Goal: Task Accomplishment & Management: Manage account settings

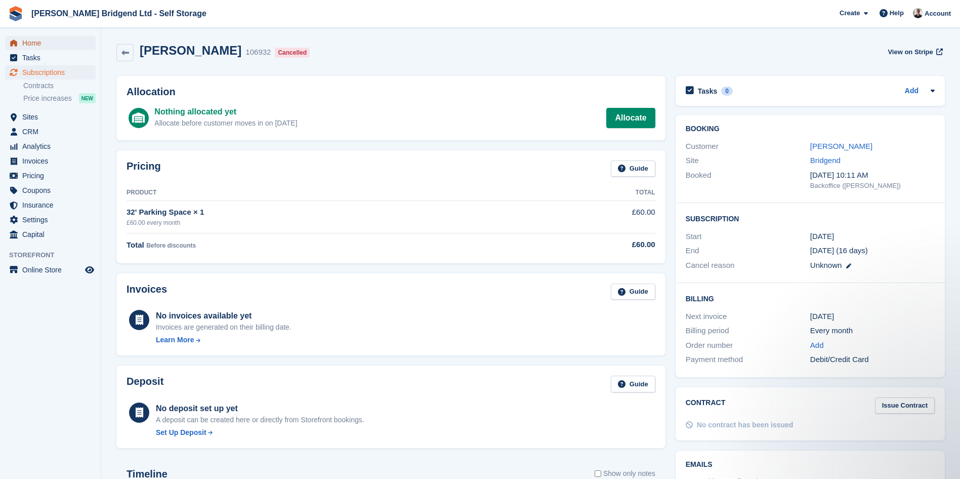
click at [59, 48] on span "Home" at bounding box center [52, 43] width 61 height 14
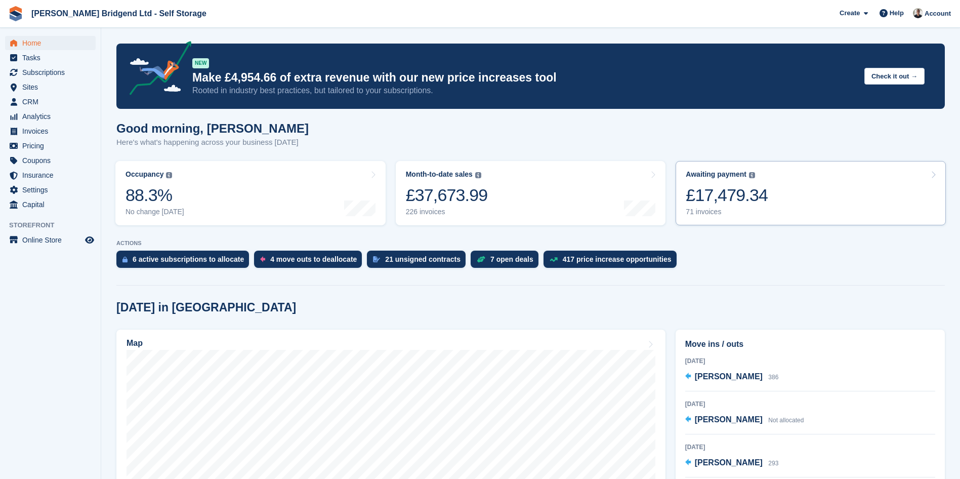
click at [731, 219] on link "Awaiting payment The total outstanding balance on all open invoices. £17,479.34…" at bounding box center [811, 193] width 270 height 64
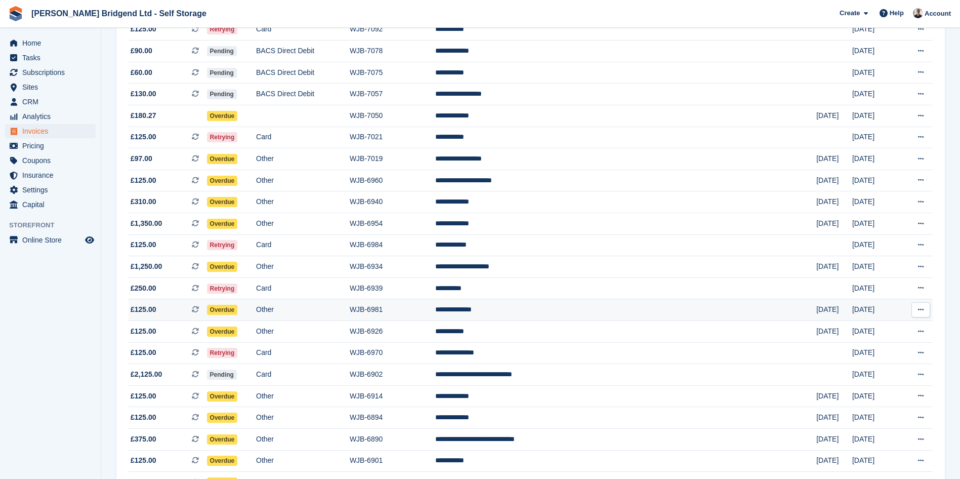
scroll to position [152, 0]
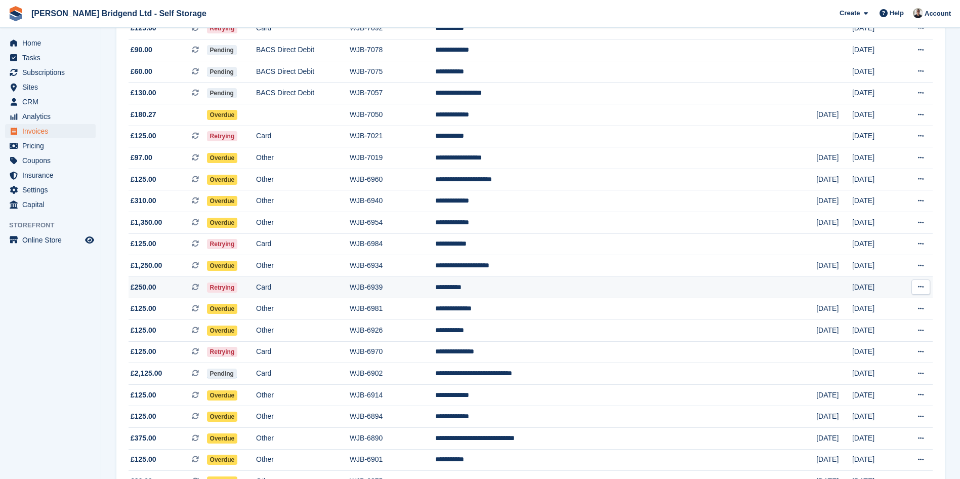
click at [603, 294] on td "**********" at bounding box center [625, 287] width 381 height 22
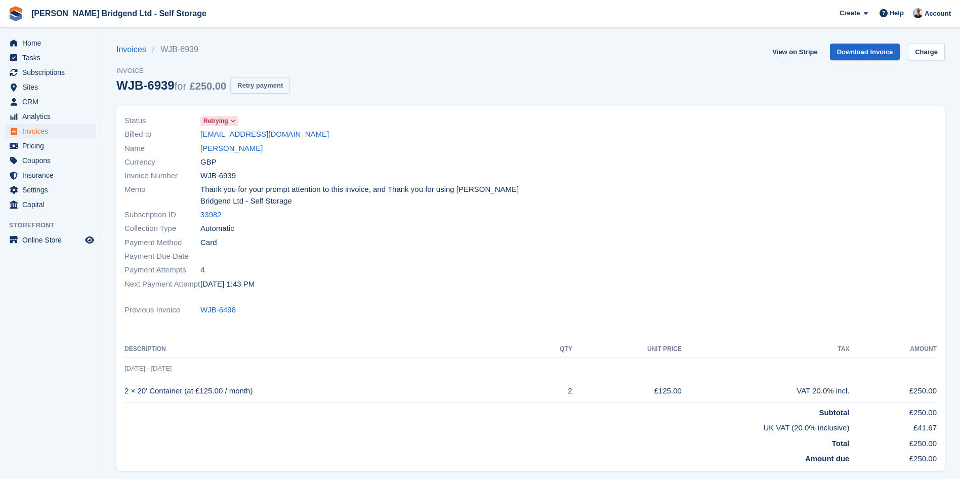
click at [270, 83] on button "Retry payment" at bounding box center [260, 85] width 60 height 17
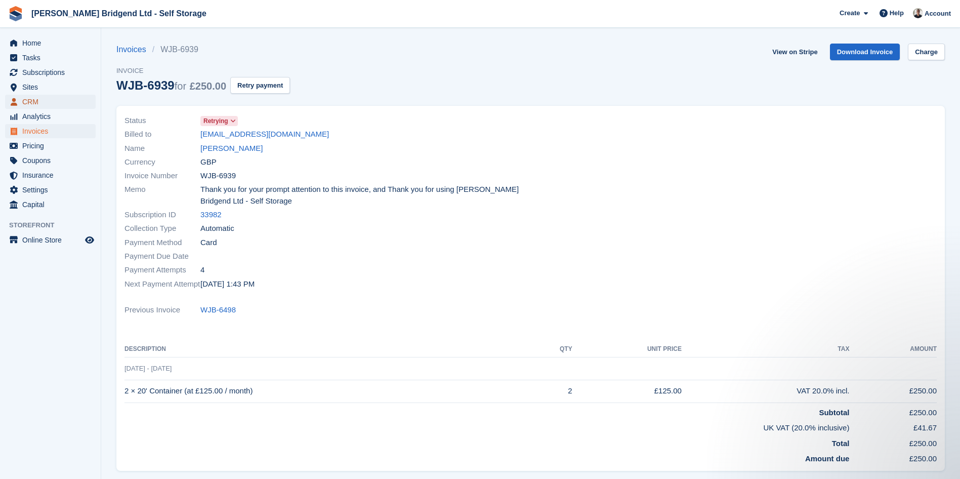
click at [50, 108] on span "CRM" at bounding box center [52, 102] width 61 height 14
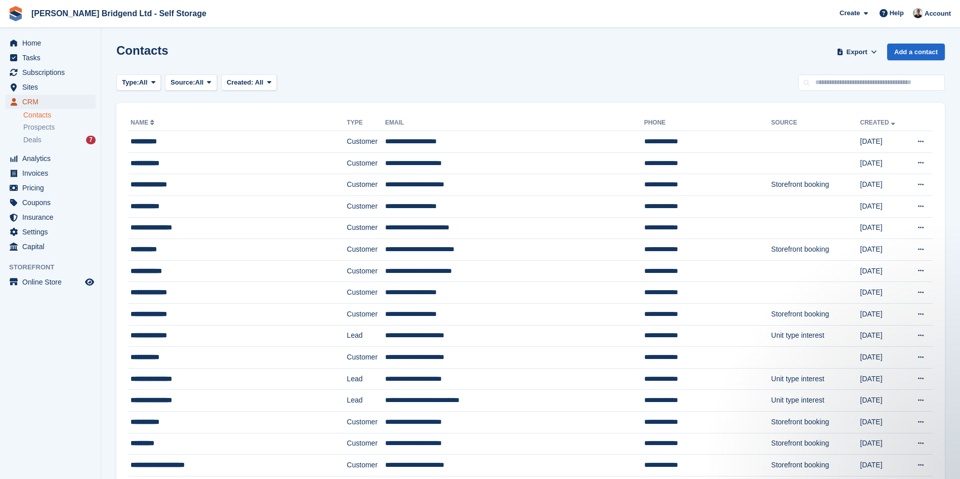
click at [70, 102] on span "CRM" at bounding box center [52, 102] width 61 height 14
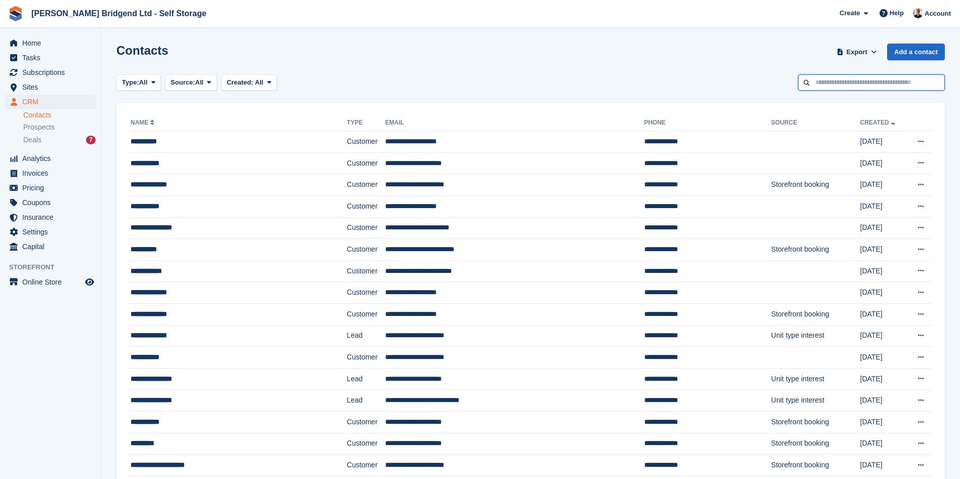
click at [863, 77] on input "text" at bounding box center [871, 82] width 147 height 17
type input "******"
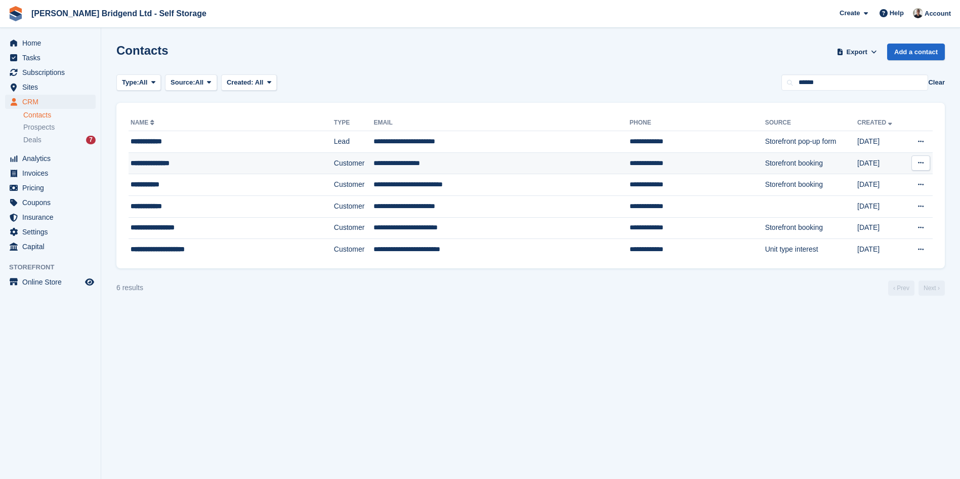
click at [225, 155] on td "**********" at bounding box center [232, 163] width 206 height 22
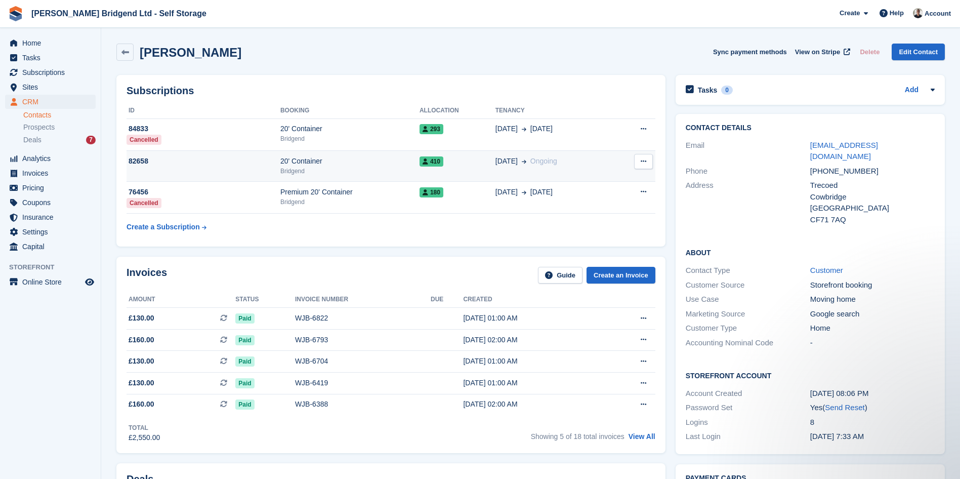
click at [355, 168] on div "Bridgend" at bounding box center [349, 171] width 139 height 9
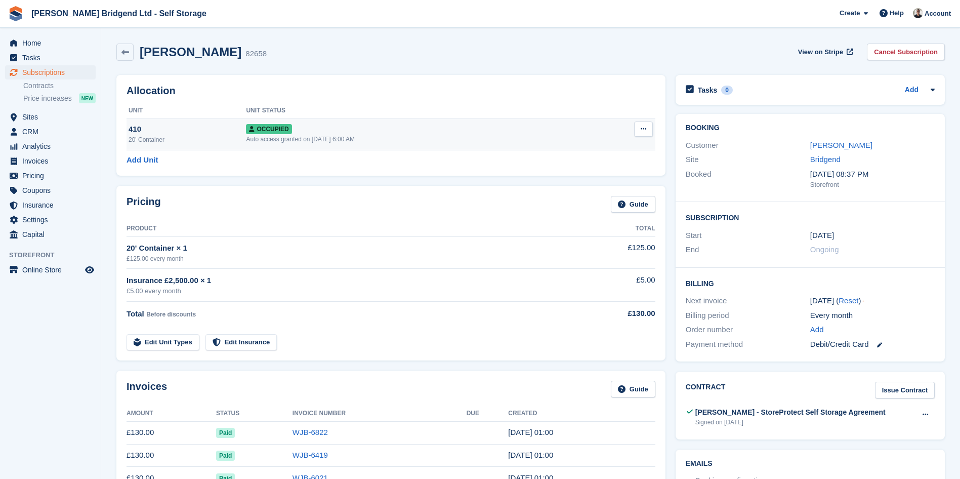
drag, startPoint x: 219, startPoint y: 136, endPoint x: 212, endPoint y: 133, distance: 7.9
click at [218, 135] on div "20' Container" at bounding box center [187, 139] width 117 height 9
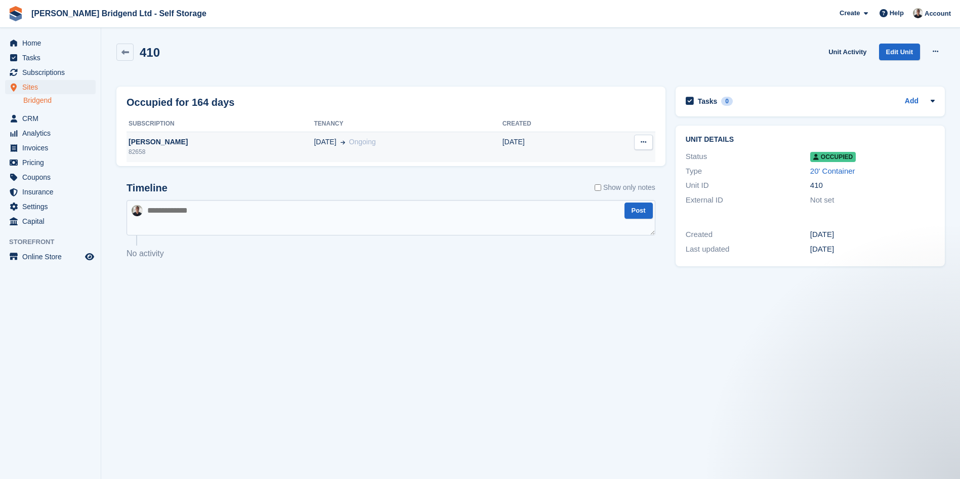
click at [165, 142] on div "[PERSON_NAME]" at bounding box center [220, 142] width 187 height 11
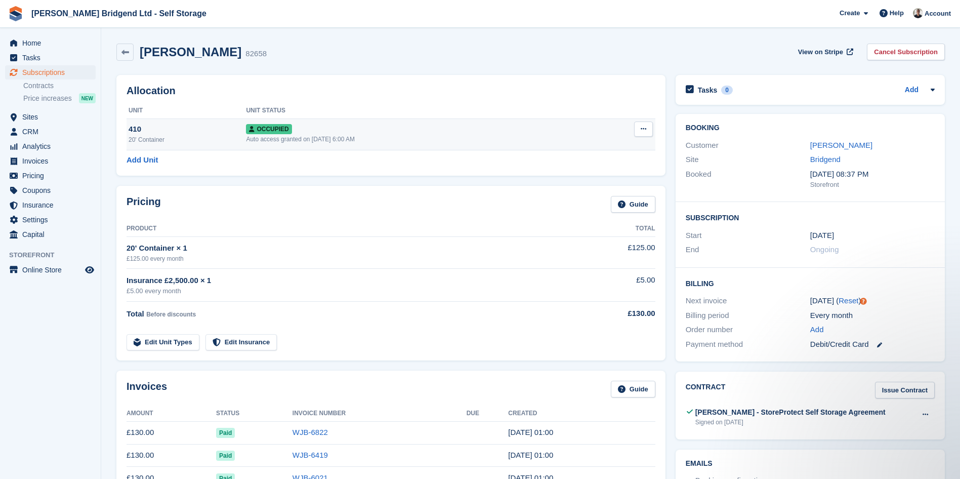
click at [329, 136] on div "Auto access granted on [DATE] 6:00 AM" at bounding box center [417, 139] width 342 height 9
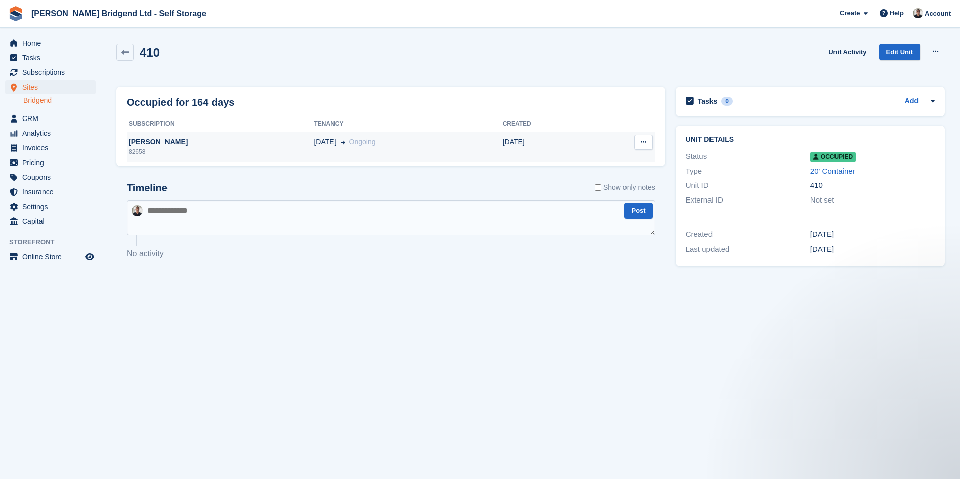
click at [206, 138] on div "[PERSON_NAME]" at bounding box center [220, 142] width 187 height 11
